Goal: Task Accomplishment & Management: Manage account settings

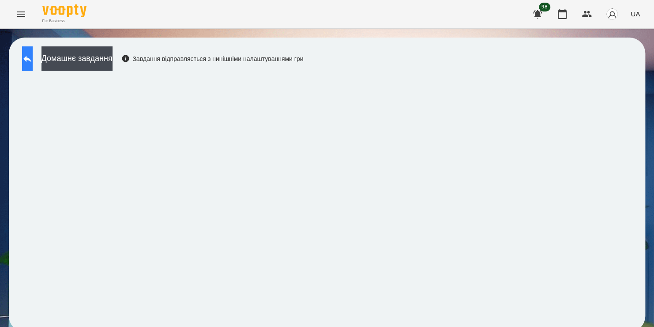
drag, startPoint x: 0, startPoint y: 0, endPoint x: 42, endPoint y: 65, distance: 77.6
click at [33, 65] on button at bounding box center [27, 58] width 11 height 25
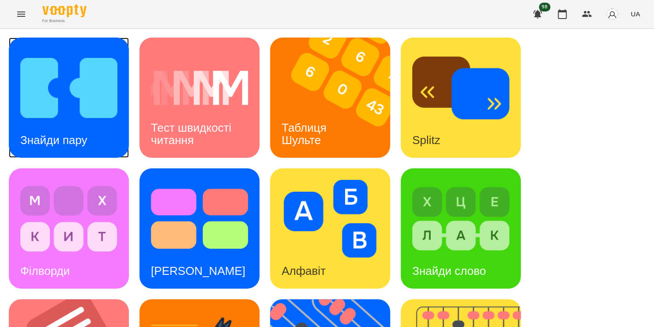
click at [87, 110] on img at bounding box center [68, 88] width 97 height 78
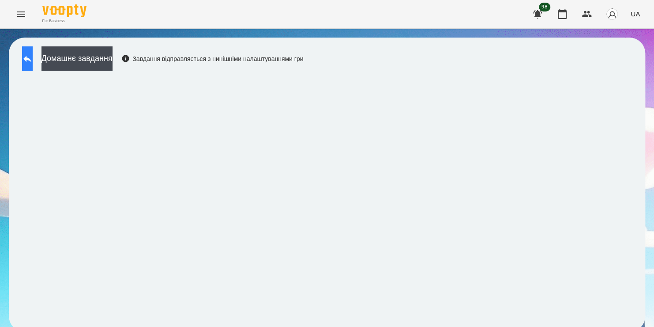
click at [31, 59] on icon at bounding box center [27, 59] width 8 height 7
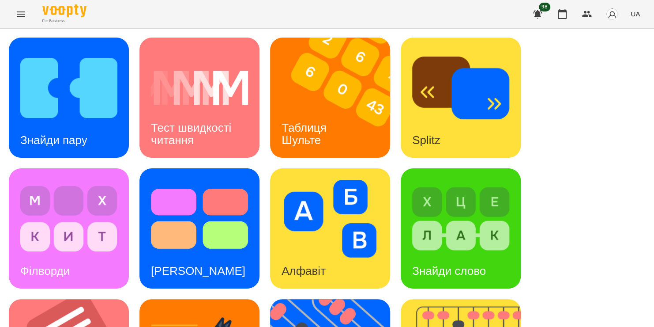
scroll to position [362, 0]
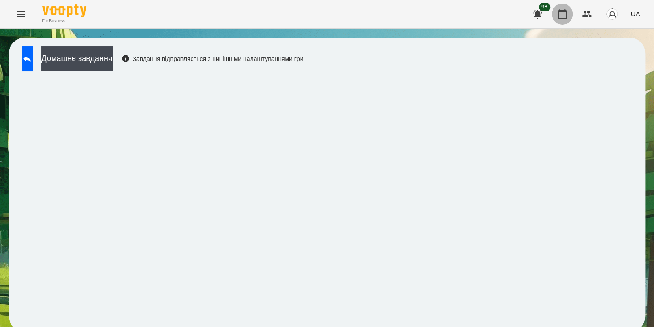
click at [564, 17] on icon "button" at bounding box center [562, 14] width 11 height 11
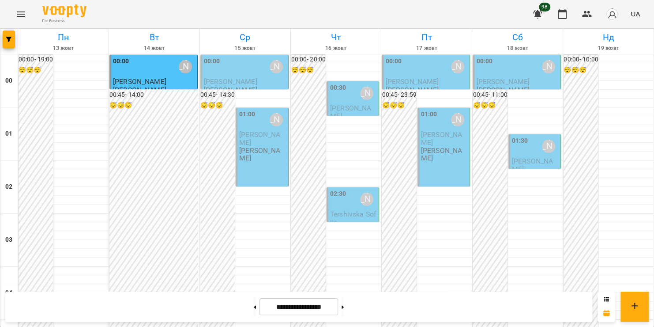
scroll to position [767, 0]
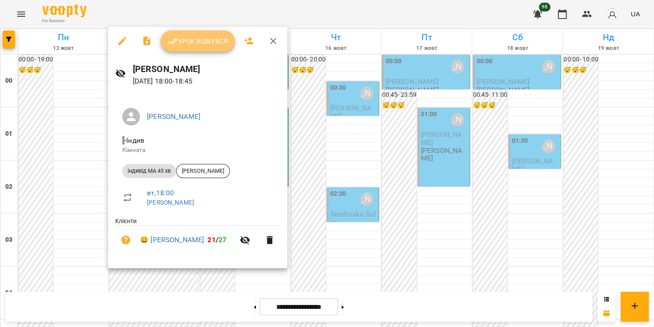
click at [197, 44] on span "Урок відбувся" at bounding box center [198, 41] width 60 height 11
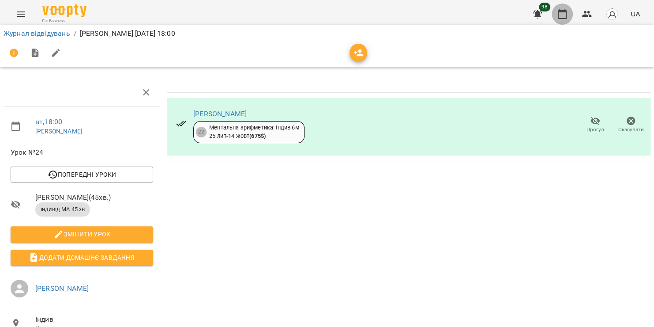
click at [558, 13] on icon "button" at bounding box center [562, 14] width 9 height 10
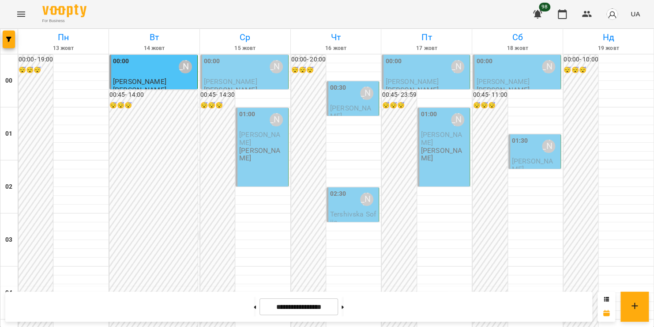
scroll to position [946, 0]
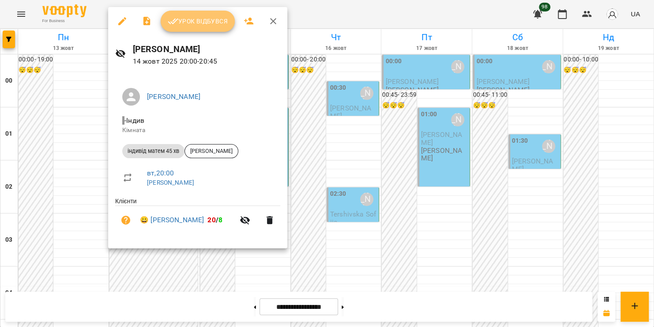
click at [207, 18] on span "Урок відбувся" at bounding box center [198, 21] width 60 height 11
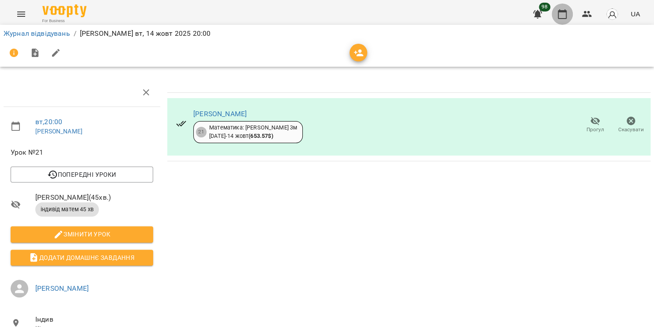
click at [567, 11] on icon "button" at bounding box center [562, 14] width 11 height 11
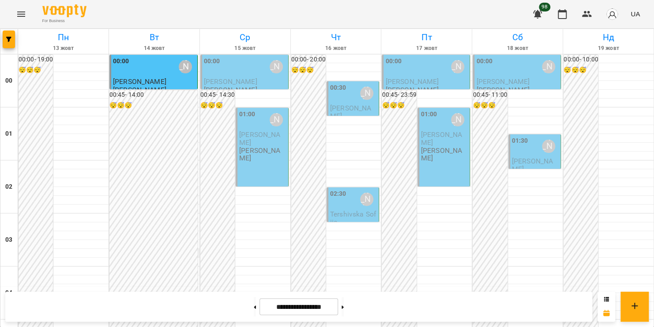
scroll to position [1038, 0]
